Goal: Task Accomplishment & Management: Complete application form

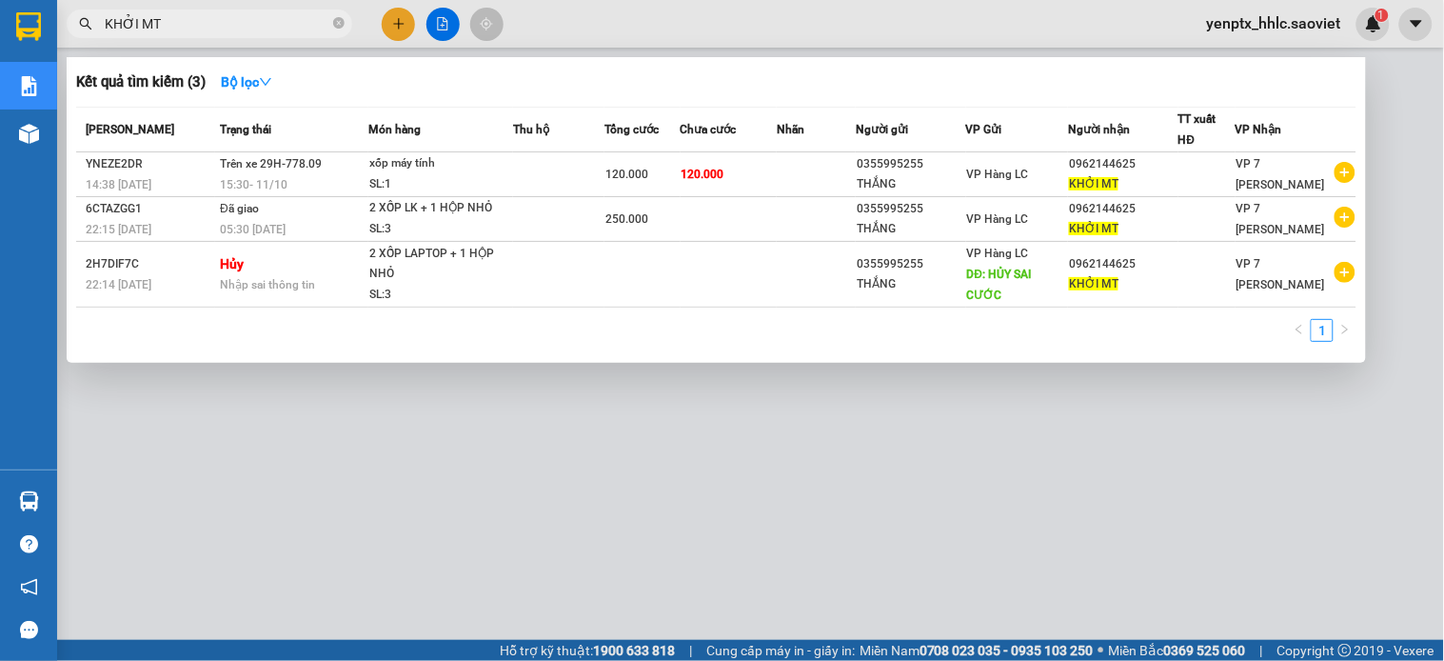
click at [181, 23] on input "KHỞI MT" at bounding box center [217, 23] width 225 height 21
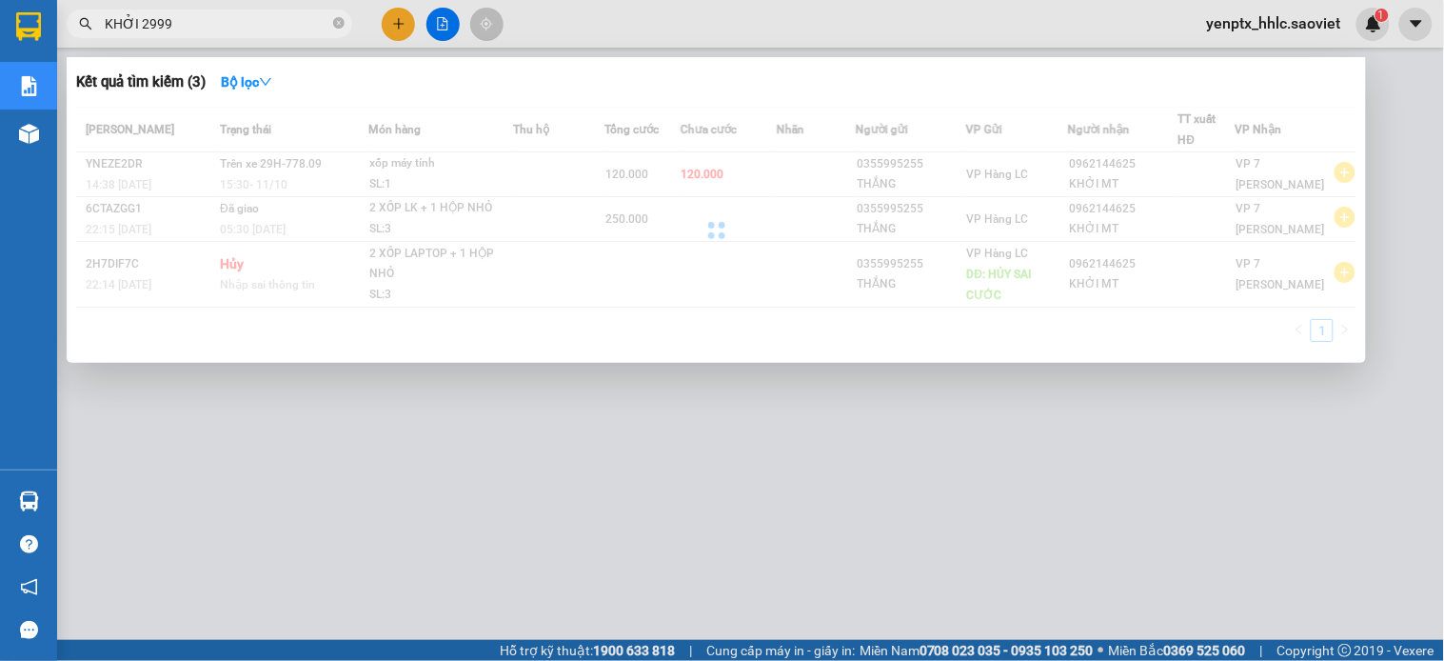
click at [178, 23] on input "KHỞI 2999" at bounding box center [217, 23] width 225 height 21
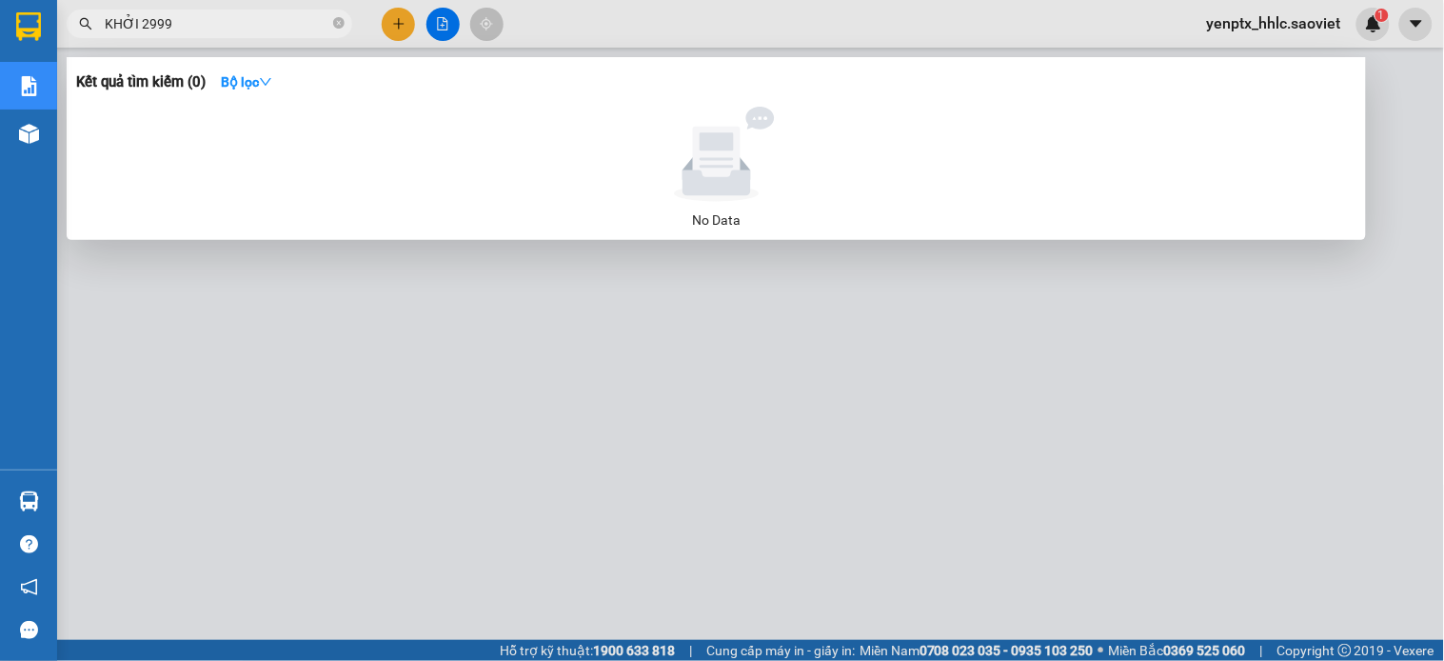
click at [177, 23] on input "KHỞI 2999" at bounding box center [217, 23] width 225 height 21
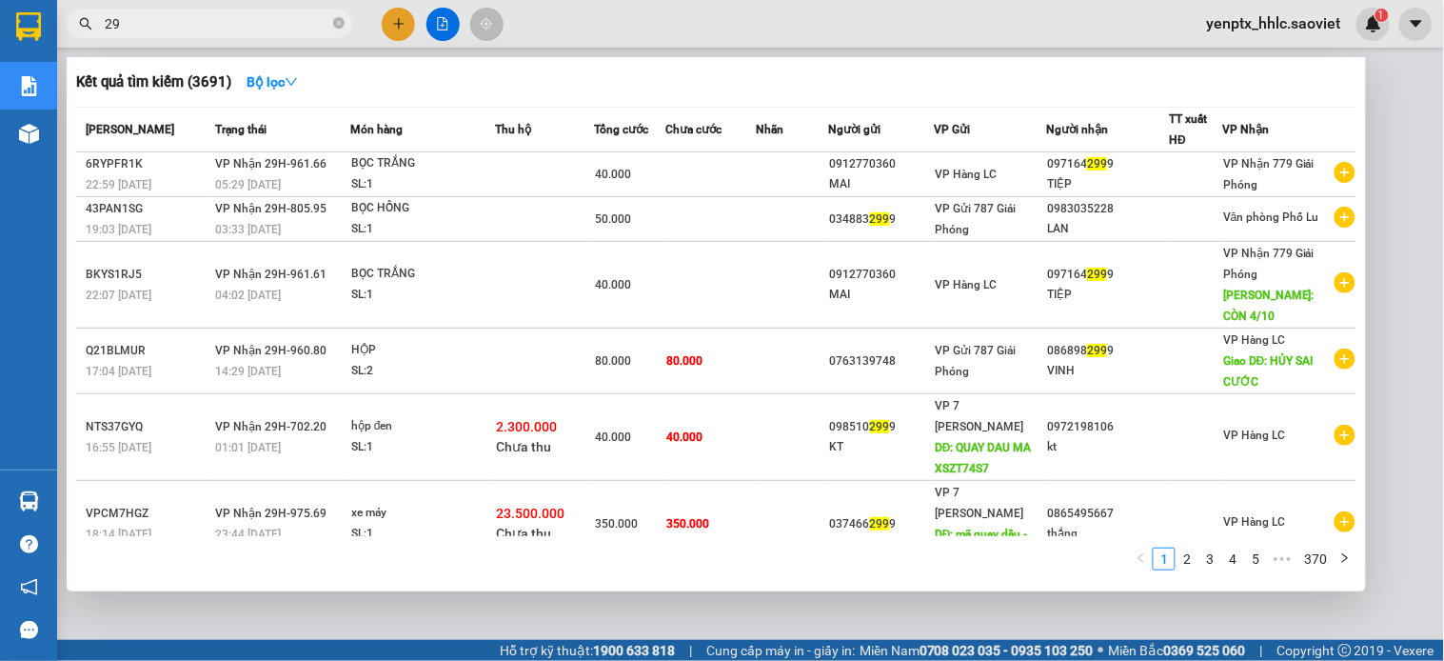
type input "2"
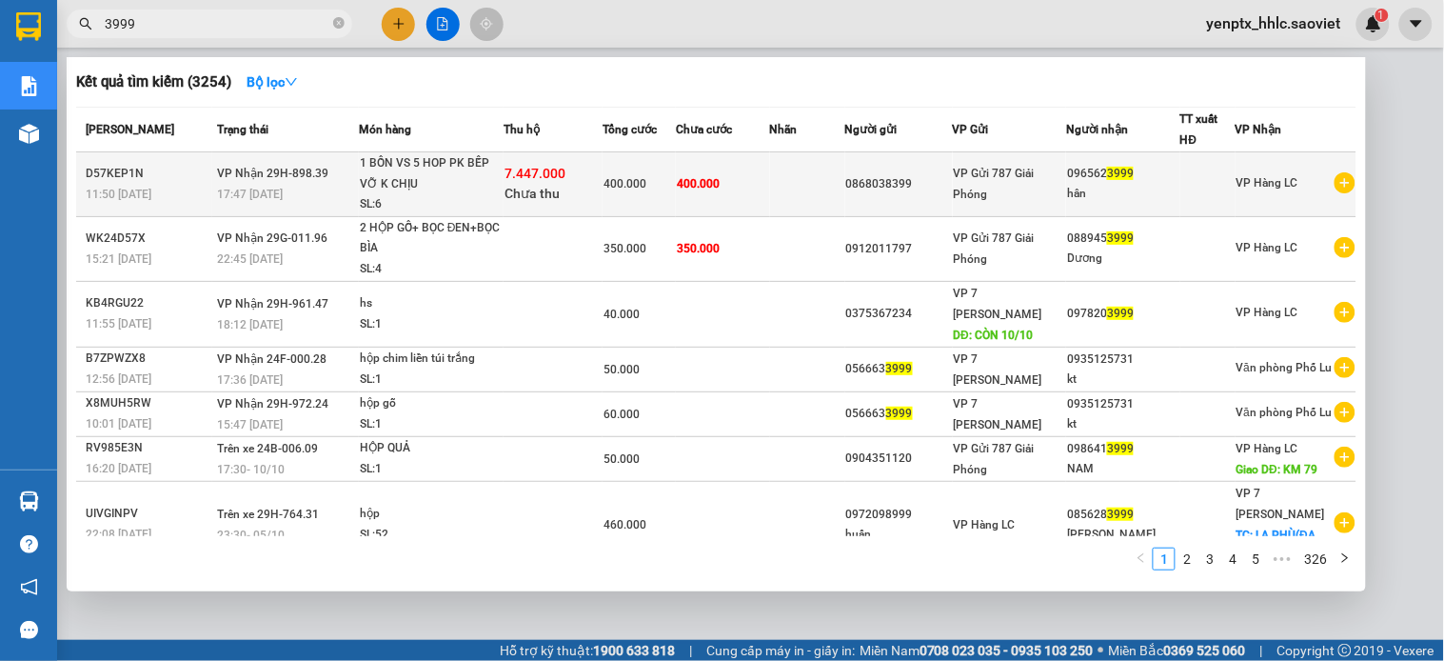
type input "3999"
click at [541, 190] on span "Chưa thu" at bounding box center [532, 193] width 55 height 15
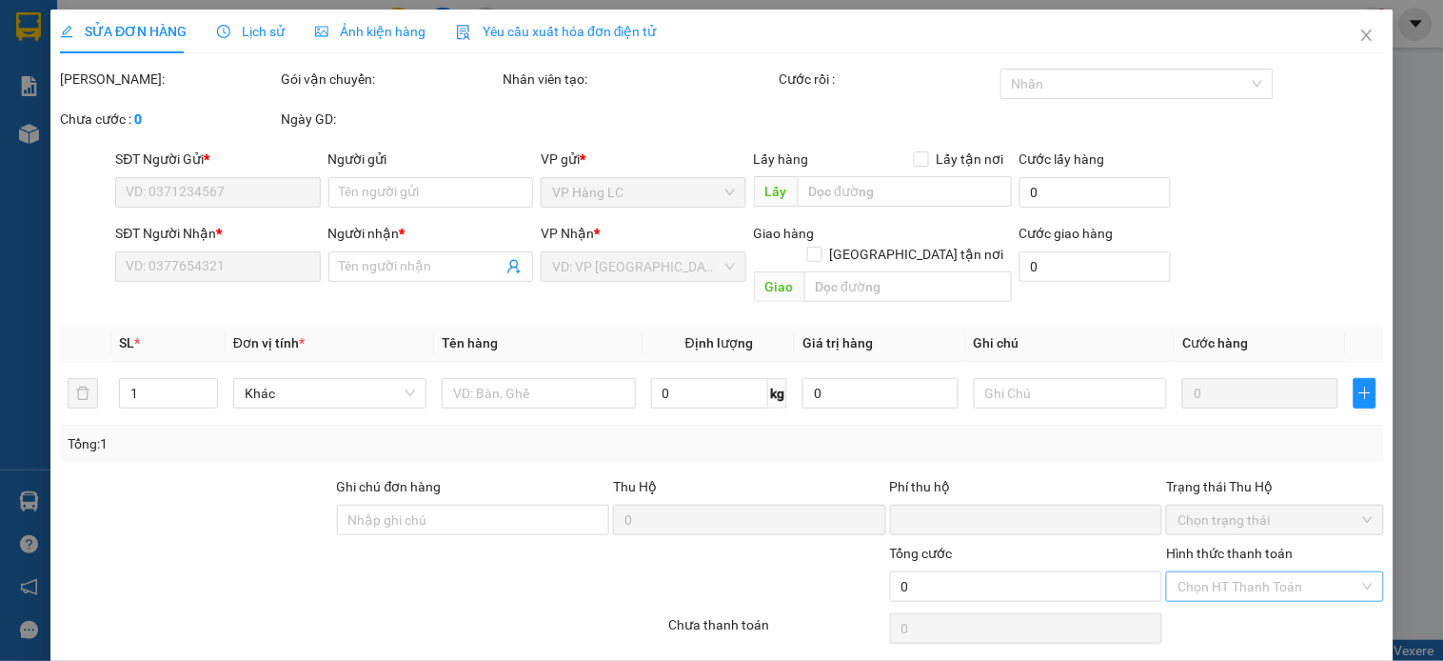
scroll to position [48, 0]
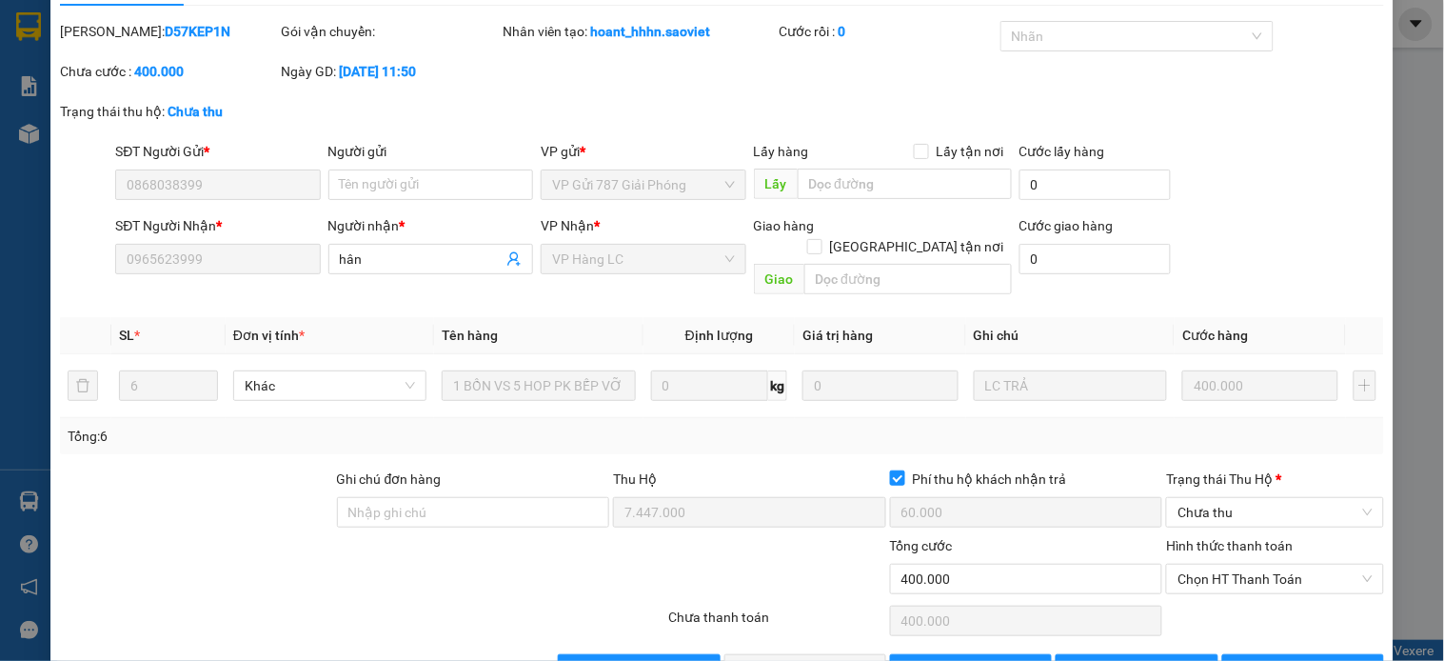
type input "0868038399"
type input "0965623999"
type input "hân"
type input "7.447.000"
type input "60.000"
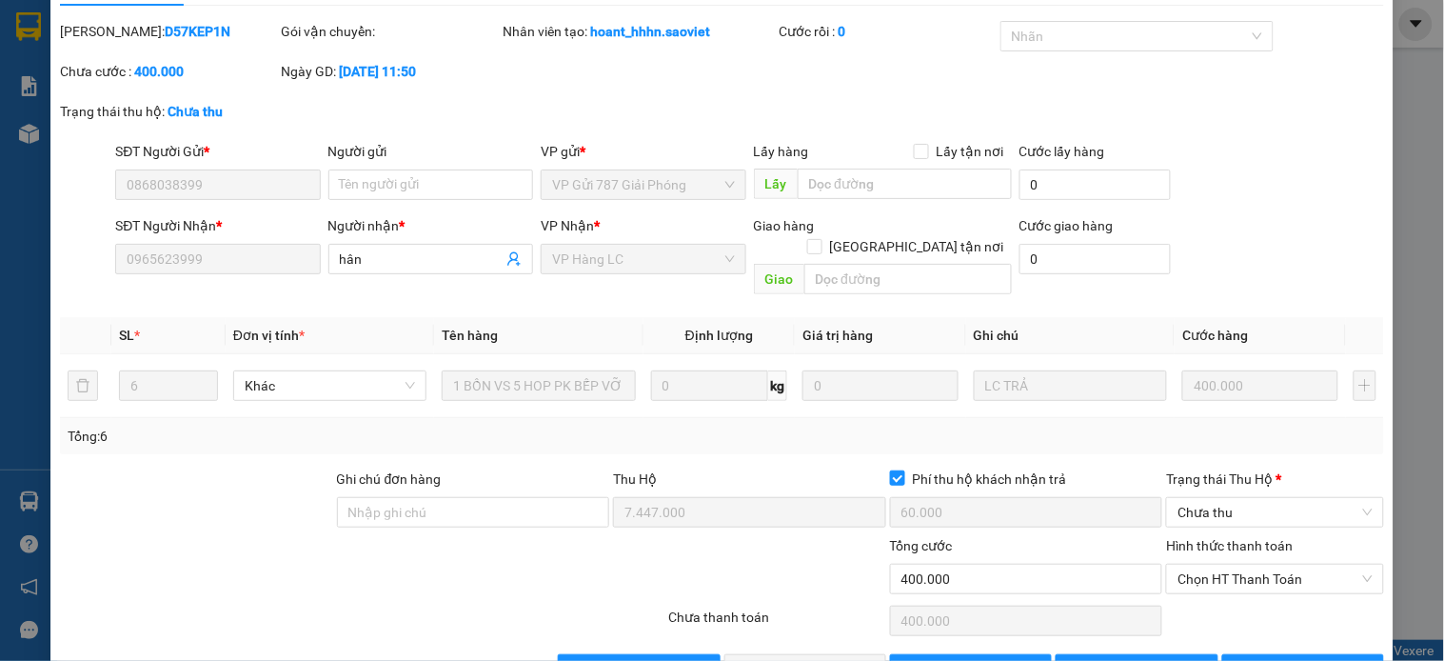
type input "400.000"
click at [1272, 602] on div "Chọn HT Thanh Toán" at bounding box center [1275, 621] width 221 height 38
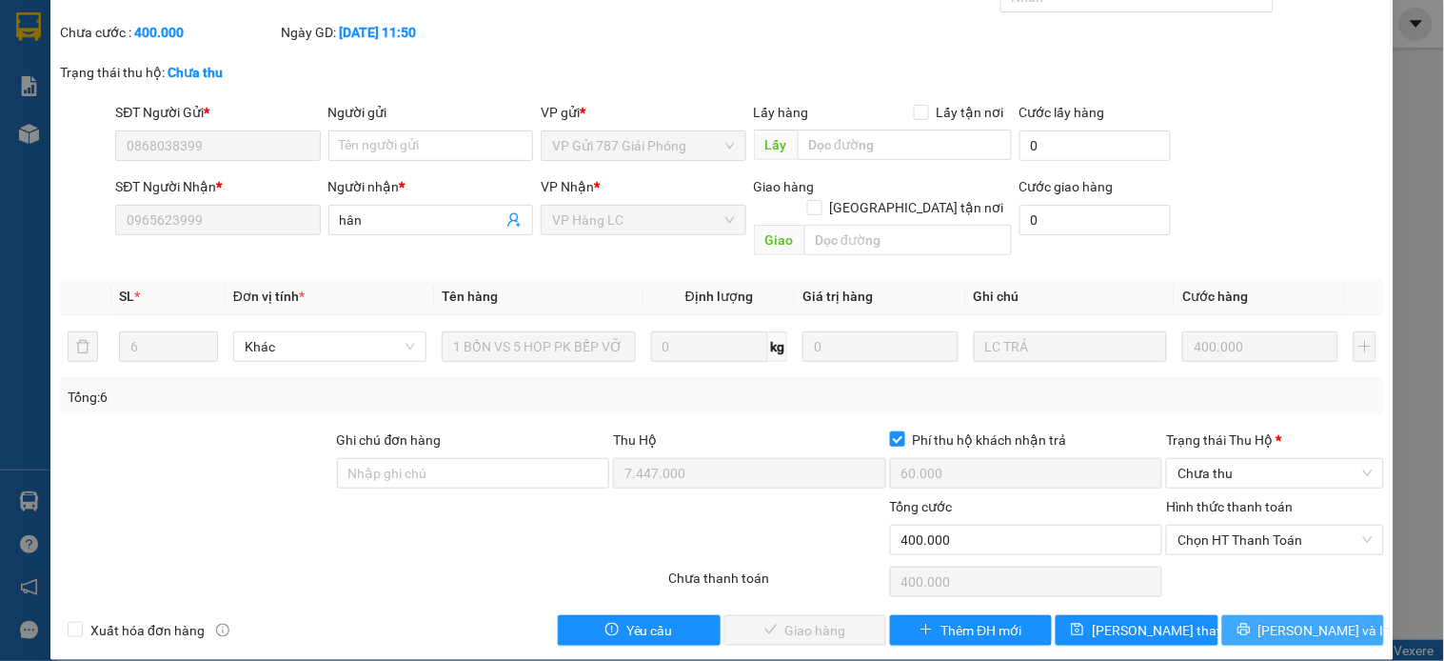
click at [1271, 620] on span "[PERSON_NAME] và In" at bounding box center [1325, 630] width 133 height 21
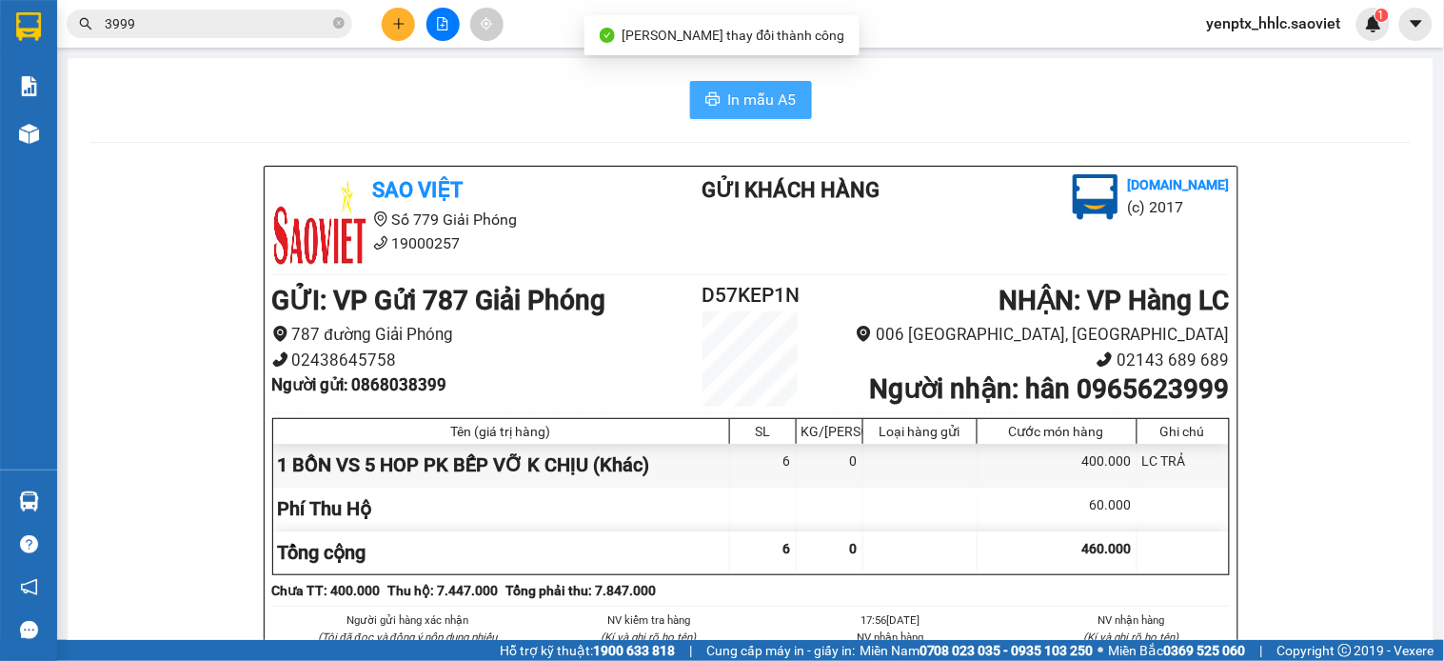
click at [728, 100] on span "In mẫu A5" at bounding box center [762, 100] width 69 height 24
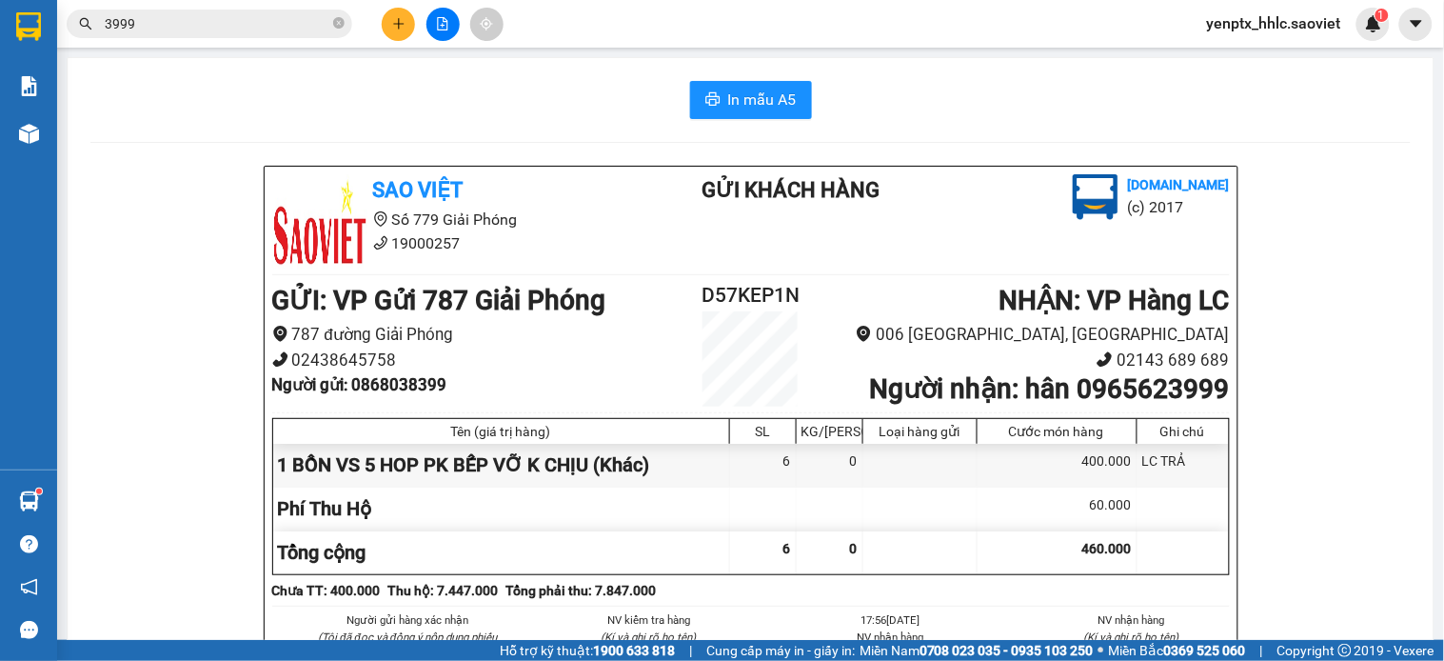
click at [397, 30] on button at bounding box center [398, 24] width 33 height 33
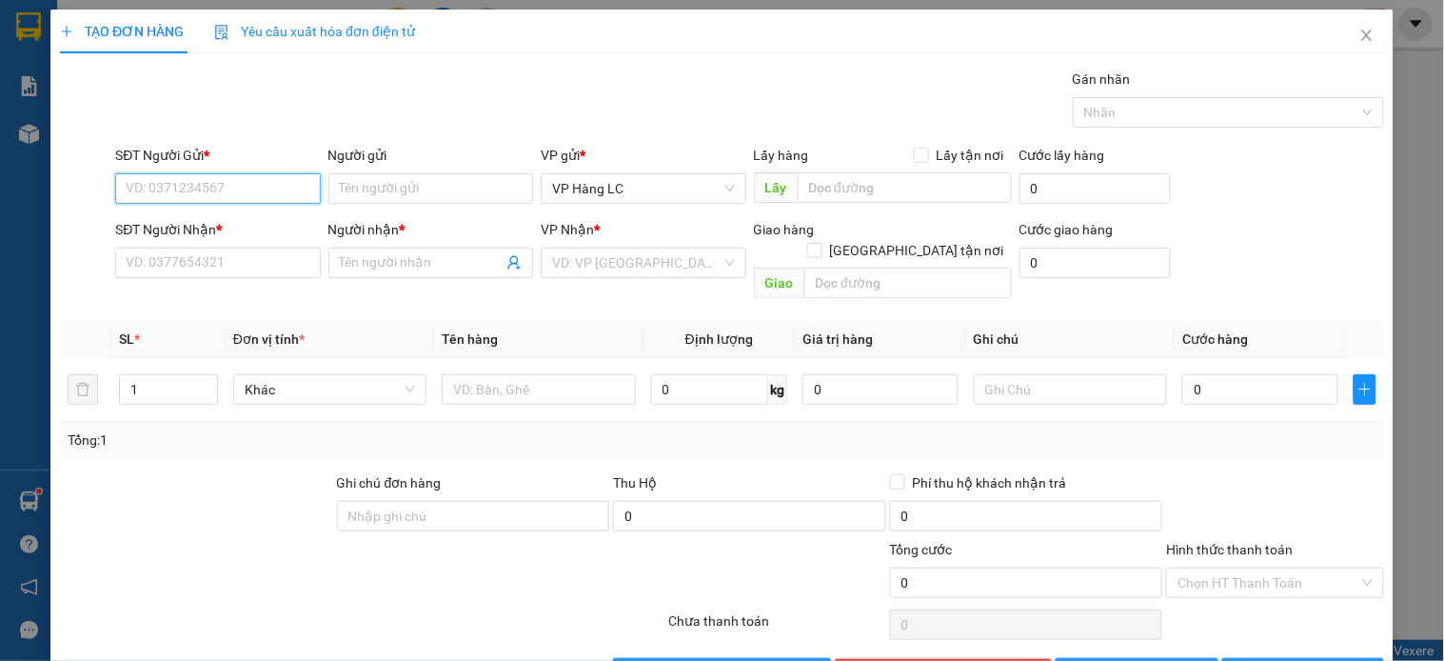
click at [243, 184] on input "SĐT Người Gửi *" at bounding box center [217, 188] width 205 height 30
click at [298, 192] on input "SĐT Người Gửi *" at bounding box center [217, 188] width 205 height 30
type input "0971964967"
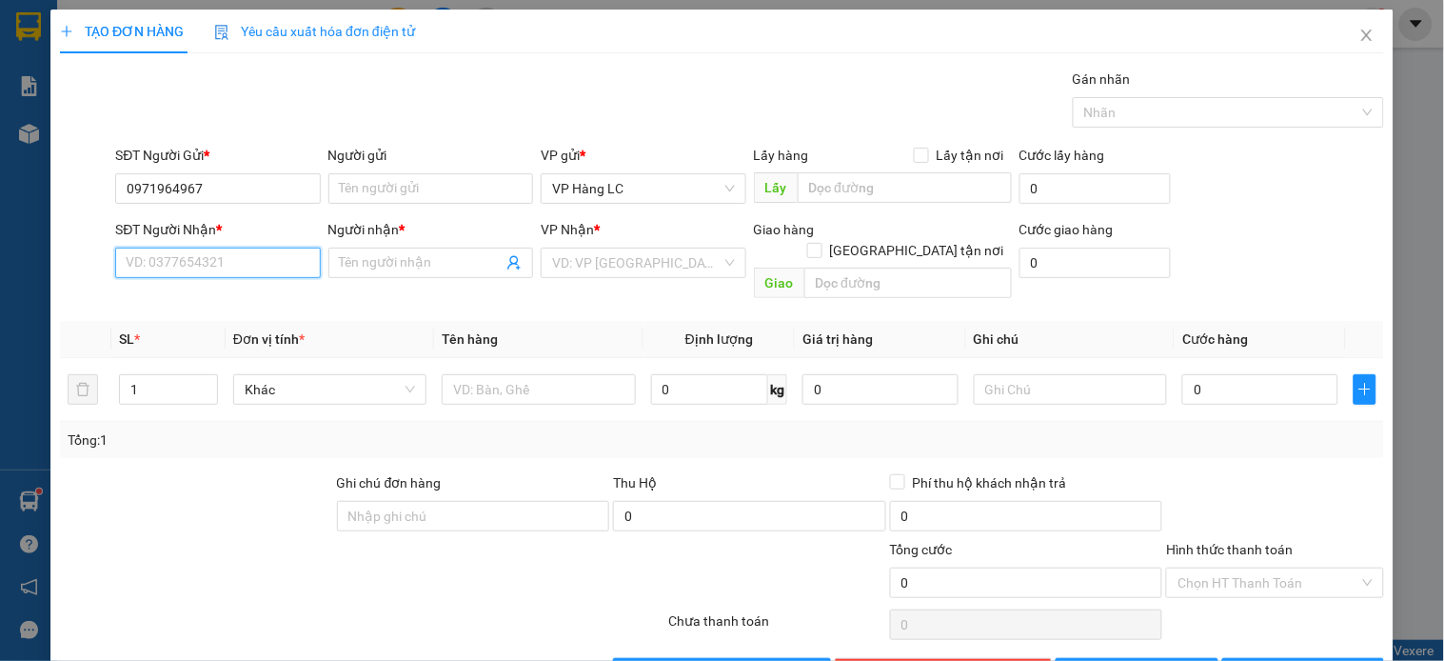
click at [217, 250] on input "SĐT Người Nhận *" at bounding box center [217, 263] width 205 height 30
click at [219, 251] on input "SĐT Người Nhận *" at bounding box center [217, 263] width 205 height 30
type input "0971964967"
click at [448, 264] on input "Người nhận *" at bounding box center [421, 262] width 163 height 21
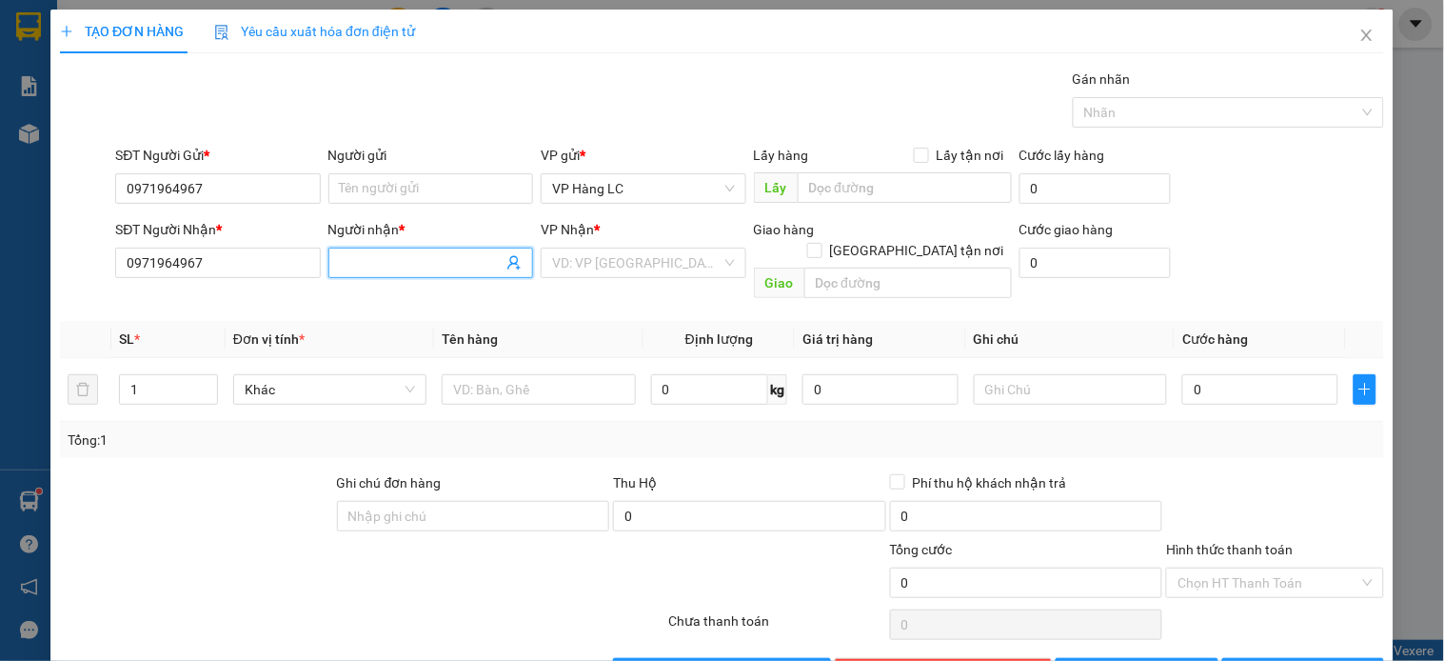
click at [448, 264] on input "Người nhận *" at bounding box center [421, 262] width 163 height 21
click at [603, 269] on input "search" at bounding box center [636, 263] width 169 height 29
click at [449, 269] on input "Người nhận *" at bounding box center [421, 262] width 163 height 21
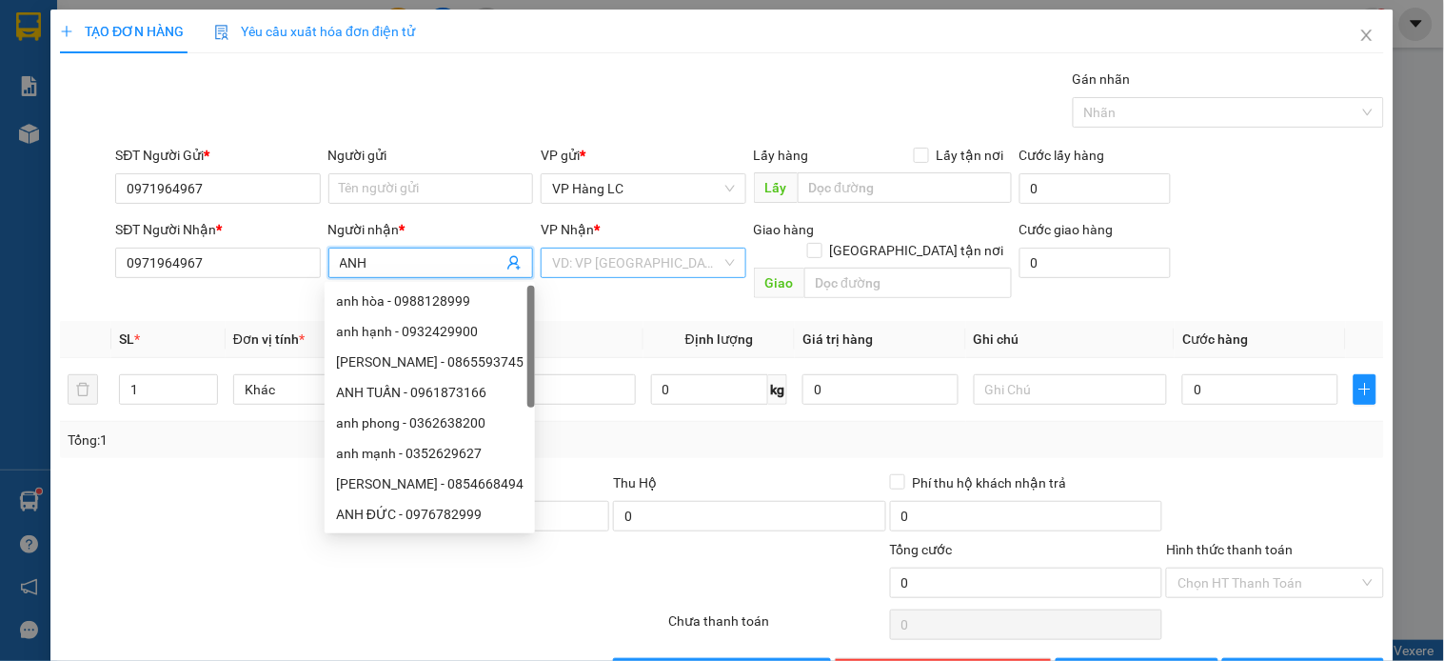
type input "ANH"
click at [606, 269] on input "search" at bounding box center [636, 263] width 169 height 29
click at [606, 267] on input "search" at bounding box center [636, 263] width 169 height 29
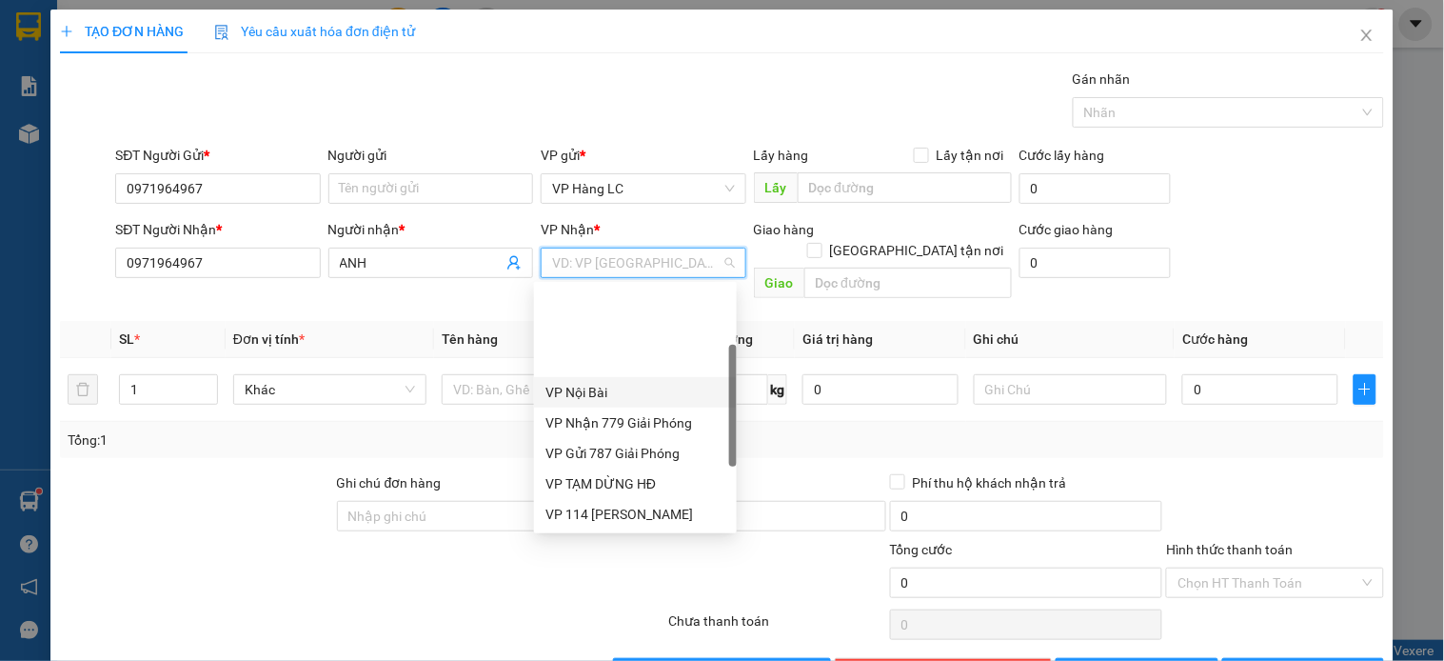
scroll to position [190, 0]
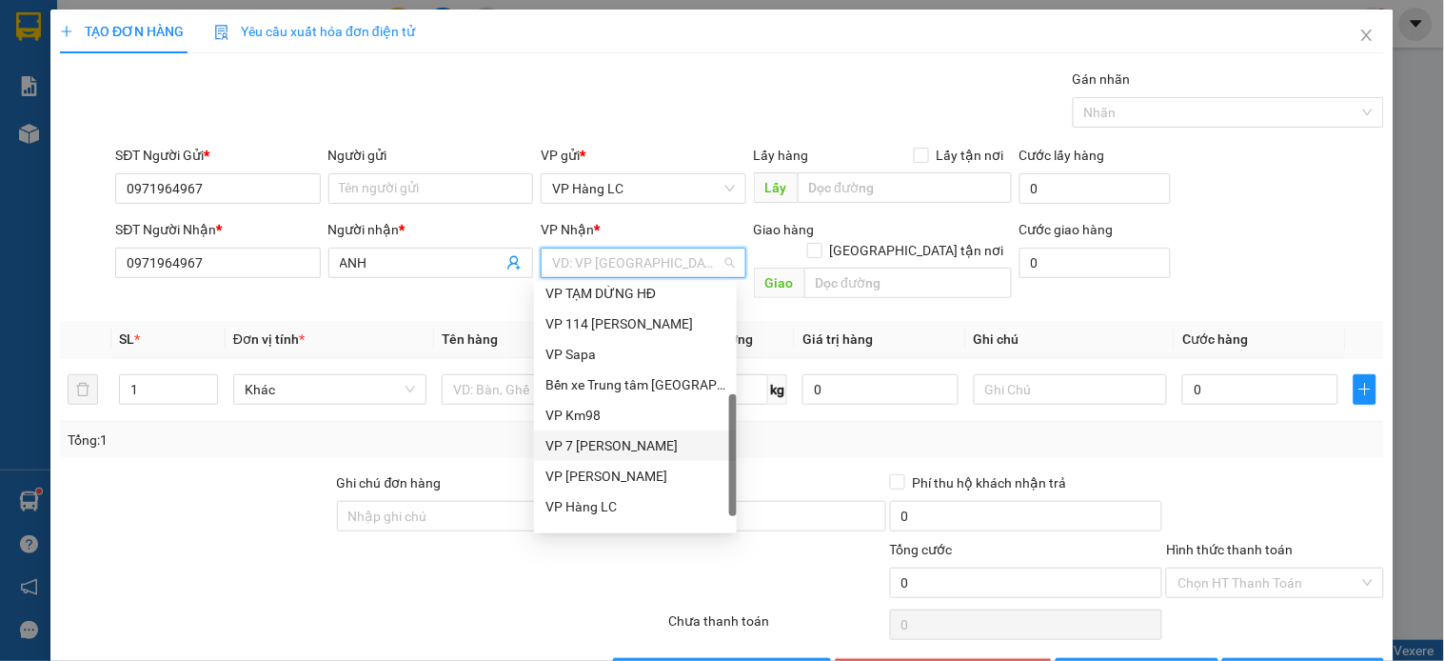
drag, startPoint x: 655, startPoint y: 442, endPoint x: 673, endPoint y: 415, distance: 32.2
click at [655, 441] on div "VP 7 [PERSON_NAME]" at bounding box center [636, 445] width 180 height 21
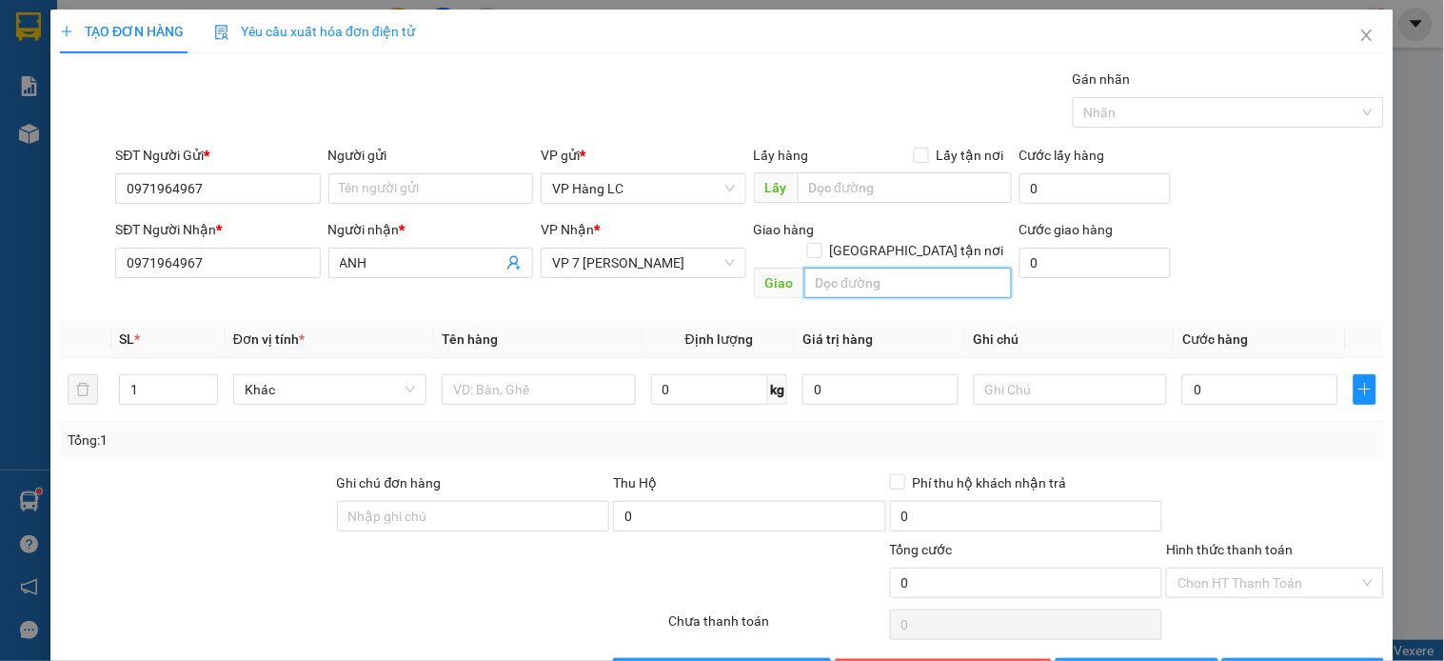
click at [835, 268] on input "text" at bounding box center [909, 283] width 208 height 30
type input "IC 6 GỌI KHÁCH TRƯỚC 30P"
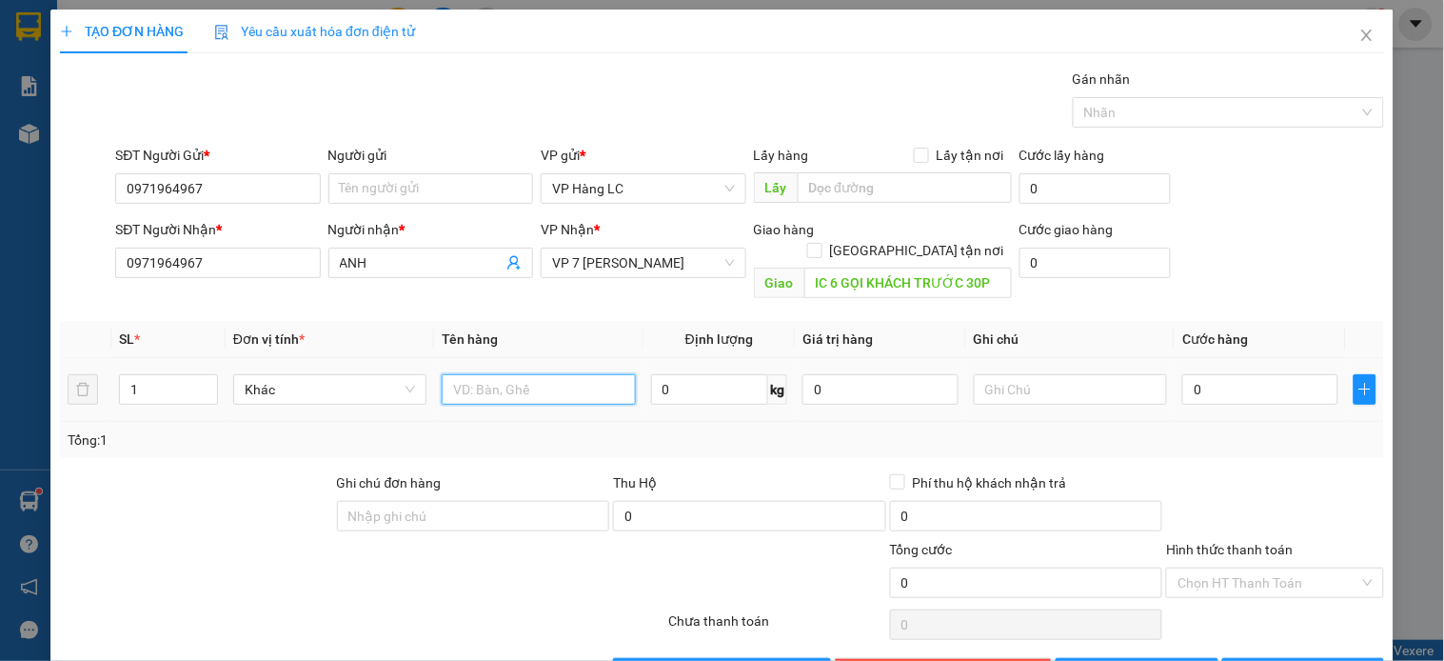
click at [569, 374] on input "text" at bounding box center [538, 389] width 193 height 30
type input "PB ĐIỆN THOẠI"
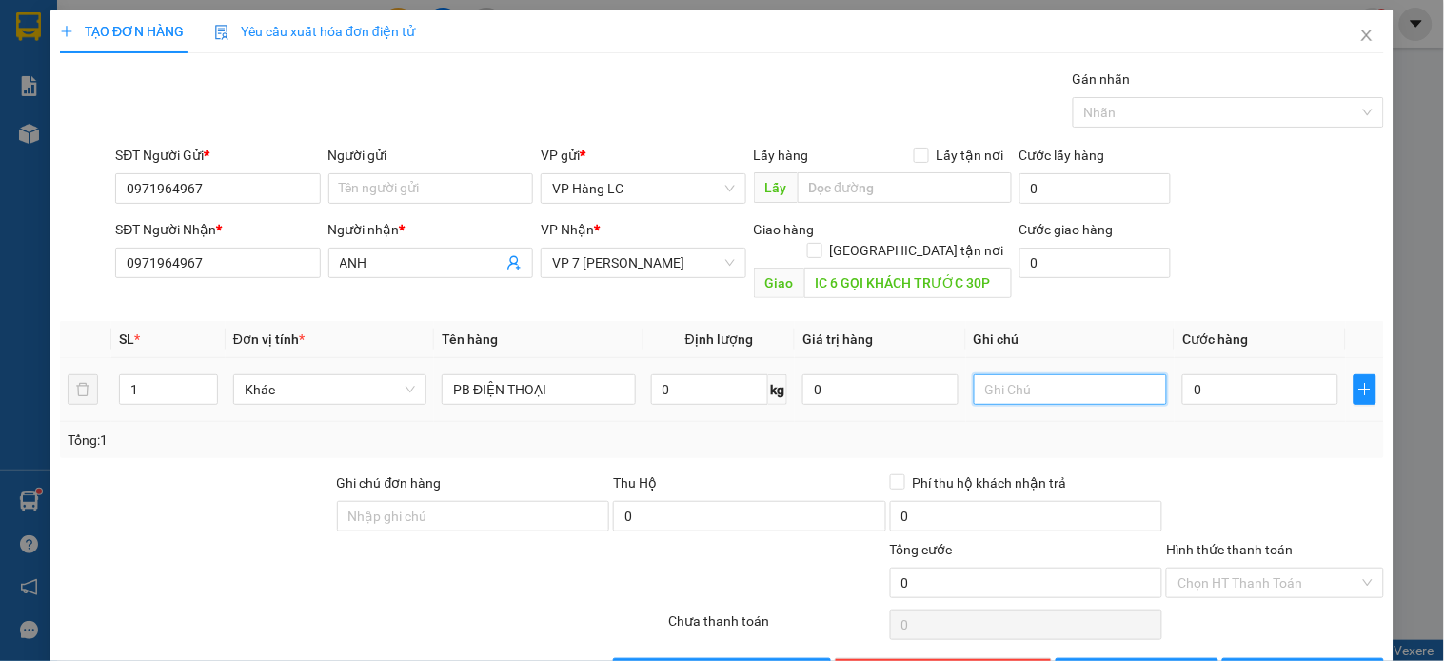
click at [974, 374] on input "text" at bounding box center [1070, 389] width 193 height 30
type input "KHÁCH ĐI XE 02952 QUÊN"
click at [1272, 260] on div "SĐT Người Nhận * 0971964967 Người nhận * ANH VP Nhận * VP 7 [PERSON_NAME] Giao …" at bounding box center [749, 263] width 1277 height 88
click at [1315, 258] on div "SĐT Người Nhận * 0971964967 Người nhận * ANH VP Nhận * VP 7 [PERSON_NAME] Giao …" at bounding box center [749, 263] width 1277 height 88
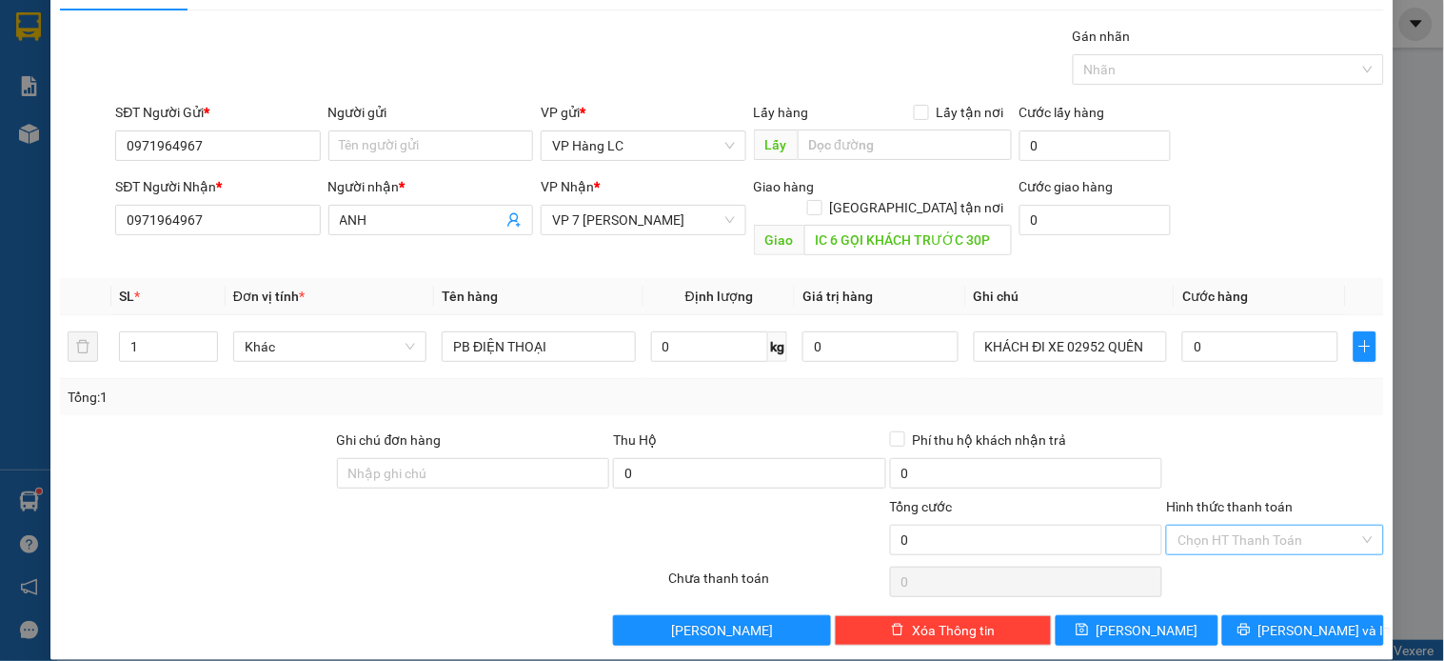
click at [1230, 526] on input "Hình thức thanh toán" at bounding box center [1268, 540] width 181 height 29
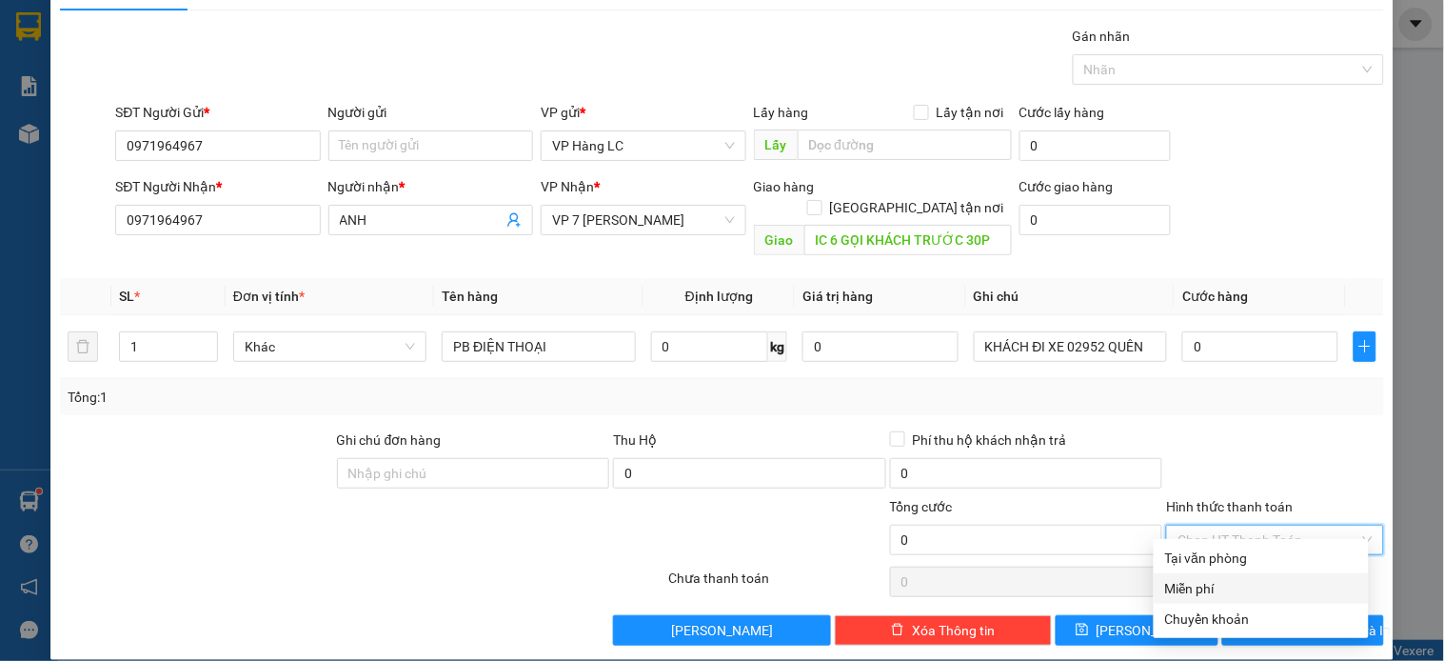
click at [1242, 588] on div "Miễn phí" at bounding box center [1261, 588] width 192 height 21
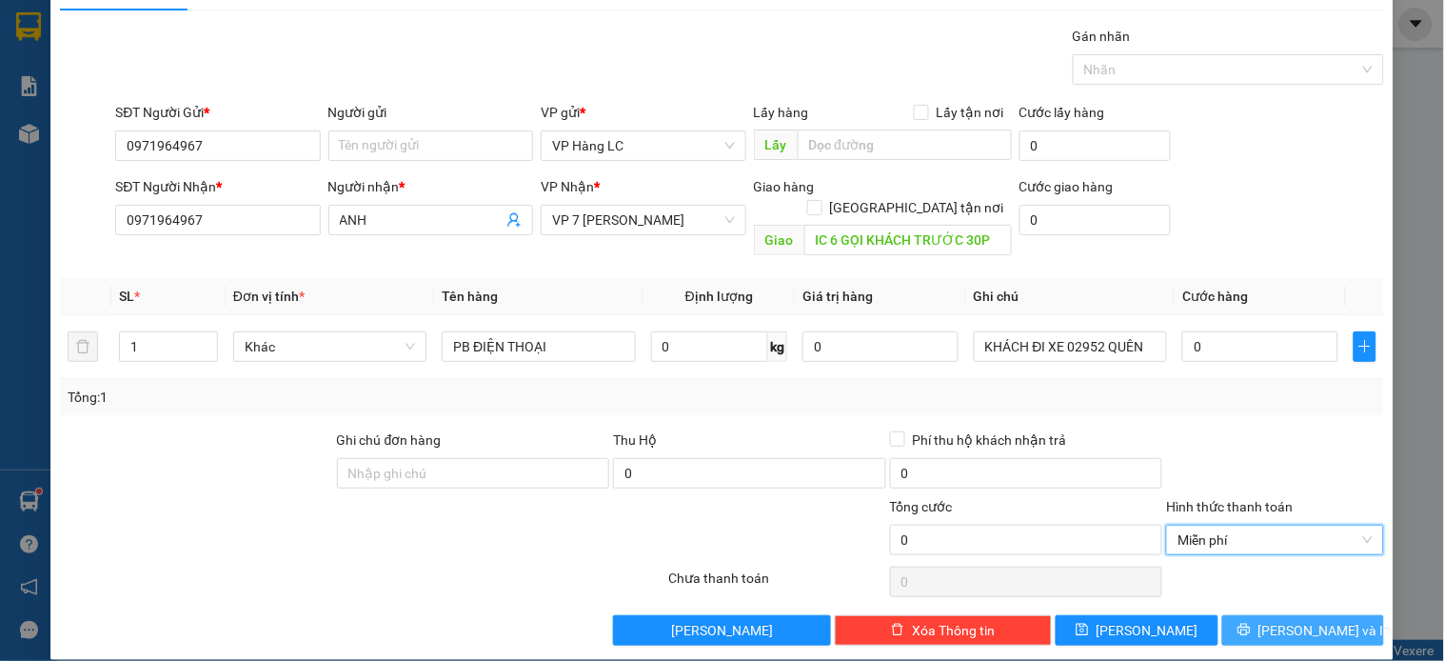
click at [1250, 624] on icon "printer" at bounding box center [1244, 630] width 12 height 12
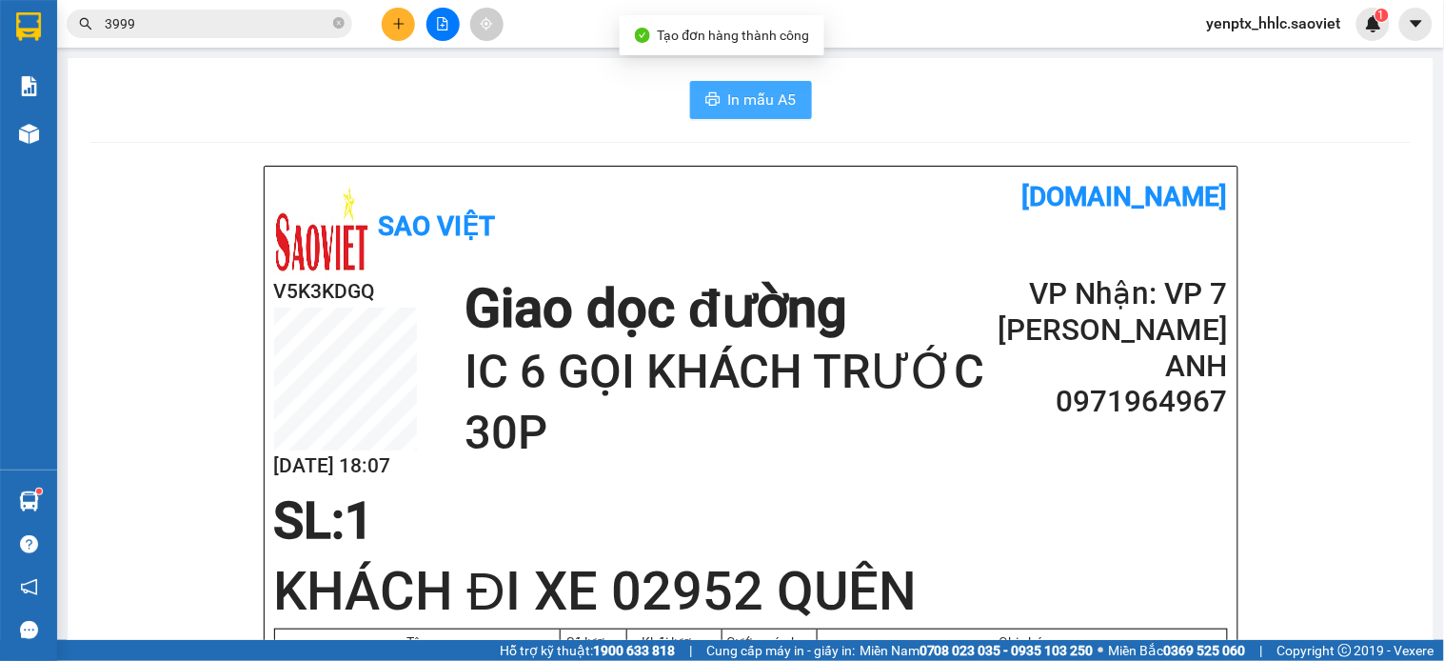
click at [757, 97] on span "In mẫu A5" at bounding box center [762, 100] width 69 height 24
click at [691, 90] on button "In mẫu A5" at bounding box center [751, 100] width 122 height 38
click at [517, 100] on div "In mẫu A5" at bounding box center [750, 100] width 1321 height 38
click at [756, 102] on span "In mẫu A5" at bounding box center [762, 100] width 69 height 24
click at [753, 103] on span "In mẫu A5" at bounding box center [762, 100] width 69 height 24
